Goal: Navigation & Orientation: Find specific page/section

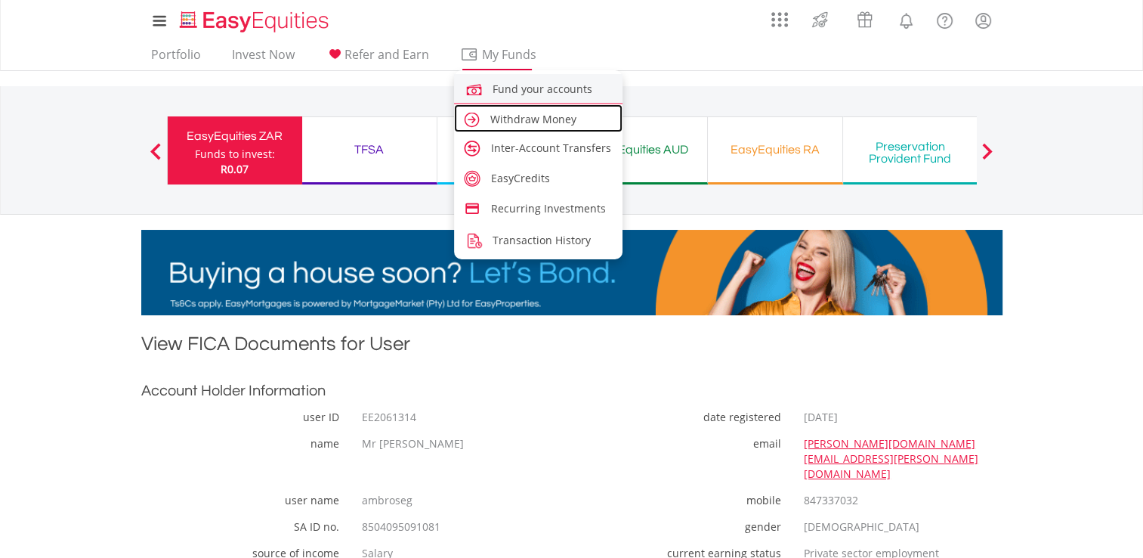
drag, startPoint x: 543, startPoint y: 116, endPoint x: 546, endPoint y: 101, distance: 15.6
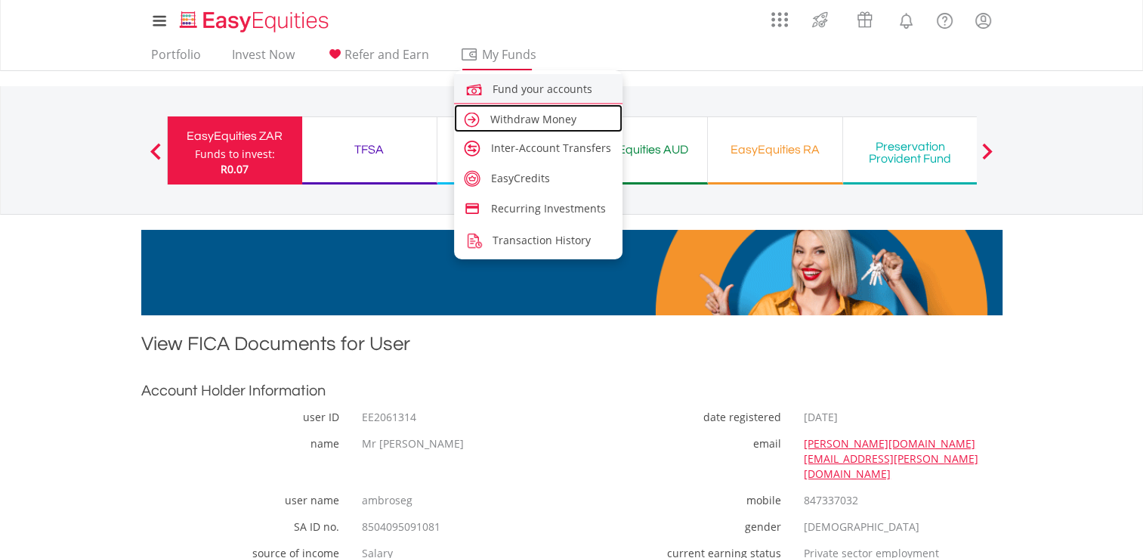
click at [543, 116] on span "Withdraw Money" at bounding box center [533, 119] width 86 height 14
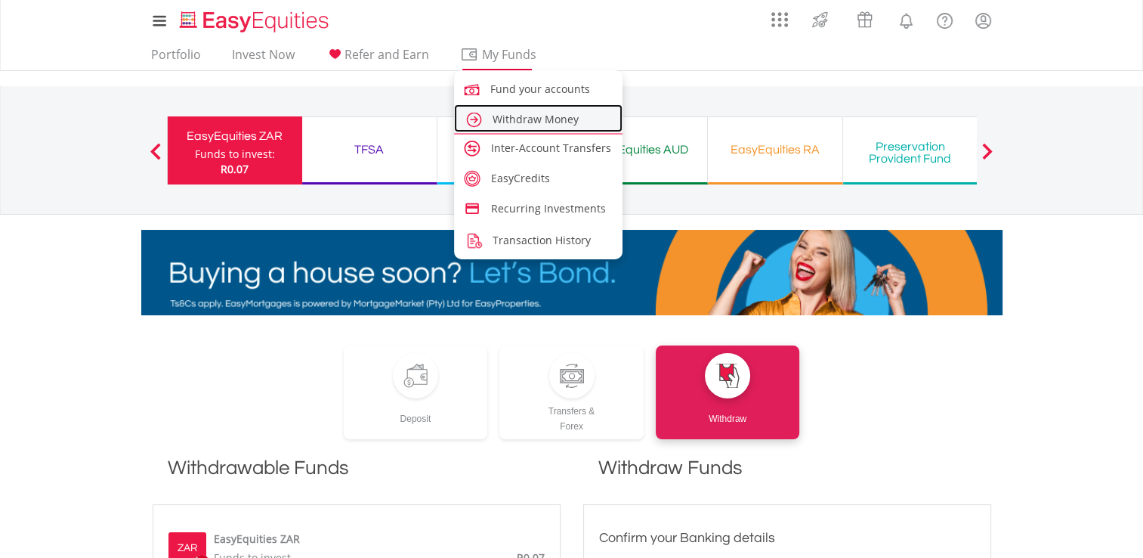
click at [527, 119] on span "Withdraw Money" at bounding box center [536, 119] width 86 height 14
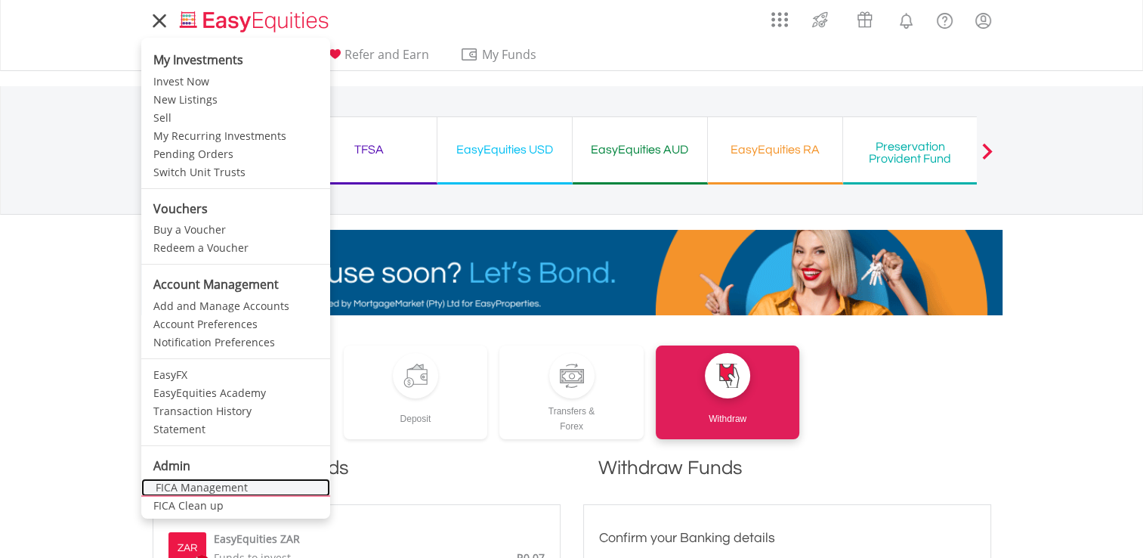
click at [179, 482] on link "FICA Management" at bounding box center [235, 487] width 189 height 18
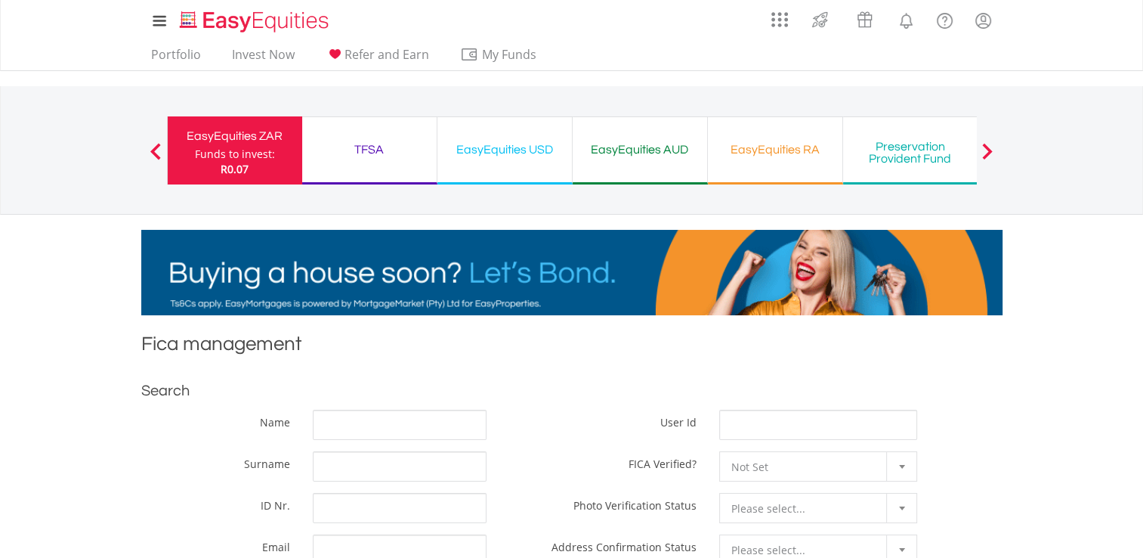
click at [363, 155] on div "TFSA" at bounding box center [369, 149] width 116 height 21
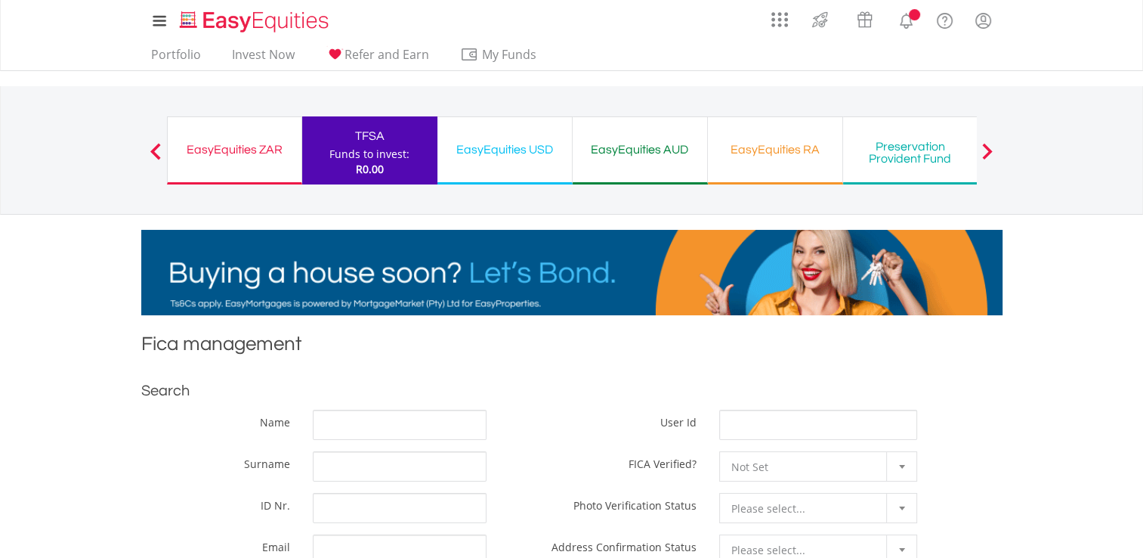
click at [522, 156] on div "EasyEquities USD" at bounding box center [505, 149] width 116 height 21
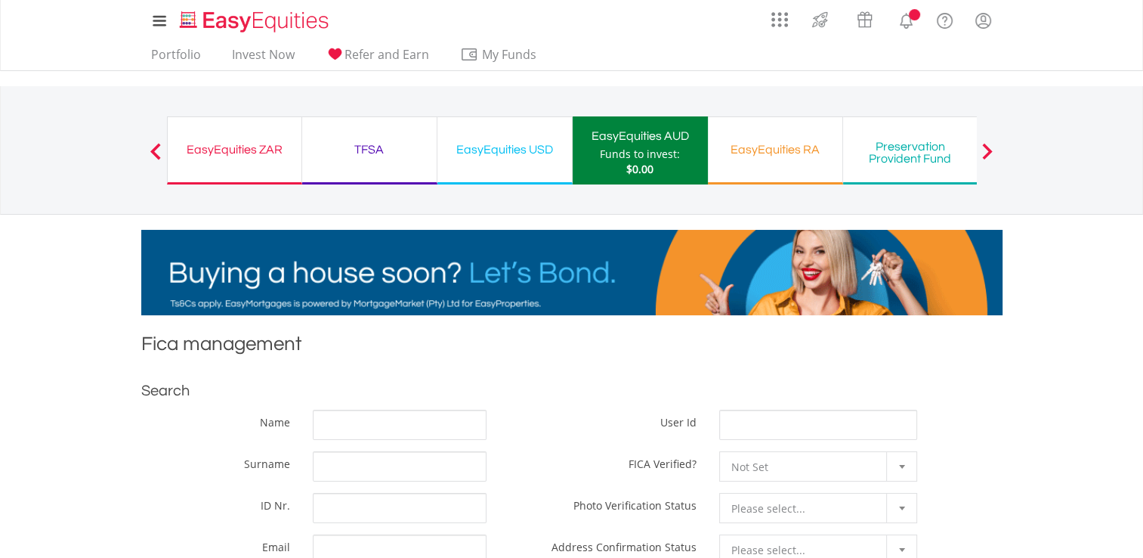
click at [919, 150] on div "Preservation Provident Fund" at bounding box center [910, 153] width 116 height 24
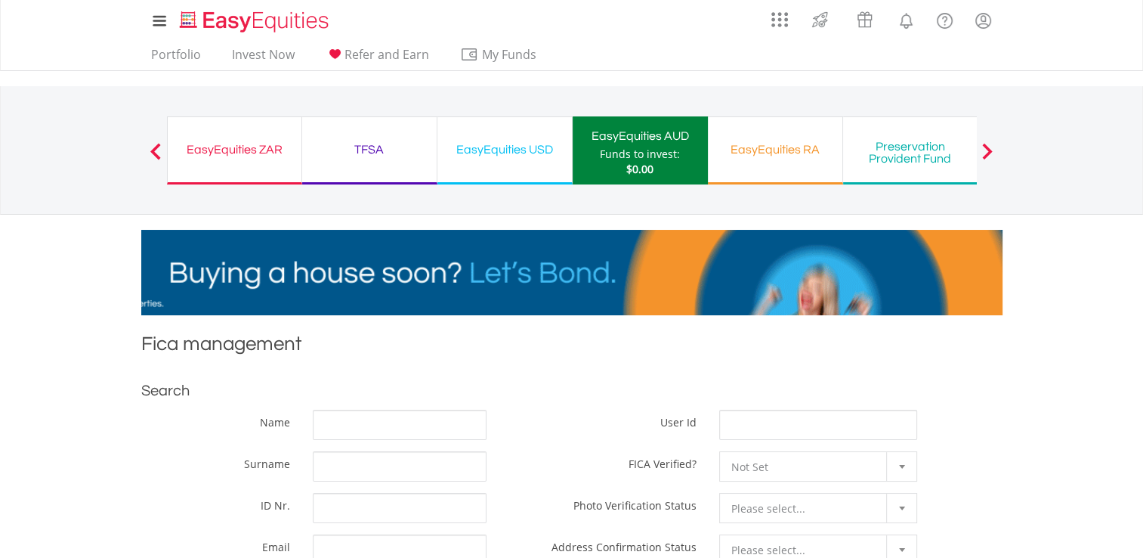
click at [204, 144] on div "EasyEquities ZAR" at bounding box center [235, 149] width 116 height 21
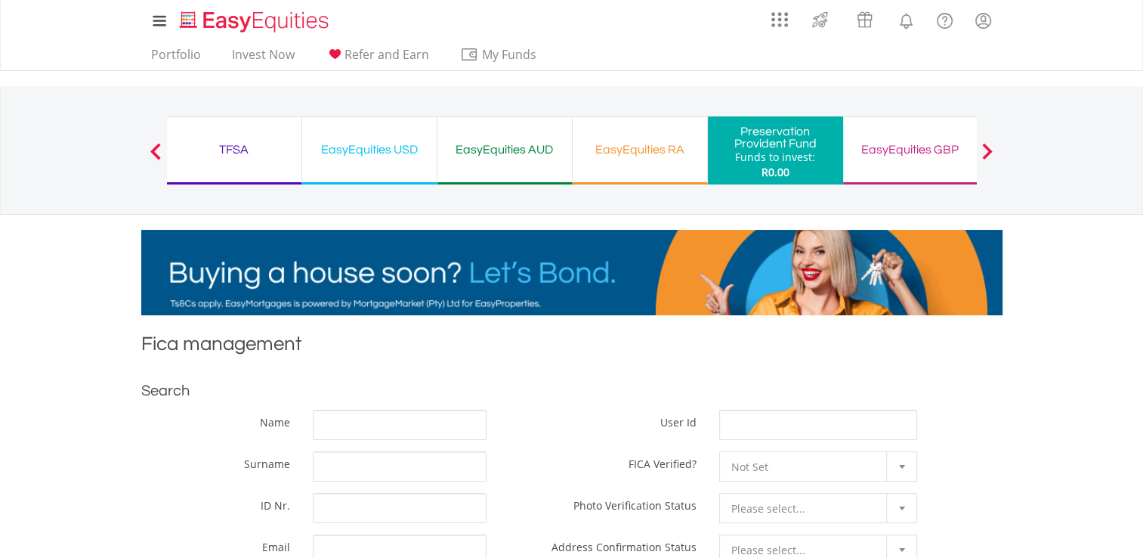
click at [152, 151] on button "Previous" at bounding box center [156, 157] width 30 height 15
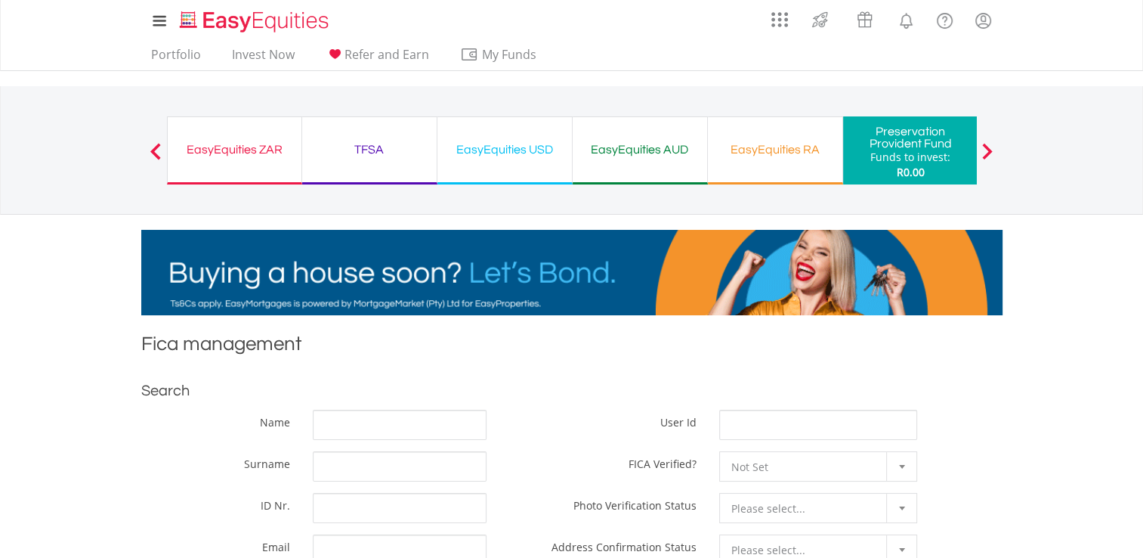
click at [995, 151] on div at bounding box center [987, 150] width 30 height 15
click at [154, 150] on button "Previous" at bounding box center [156, 157] width 30 height 15
